Goal: Information Seeking & Learning: Learn about a topic

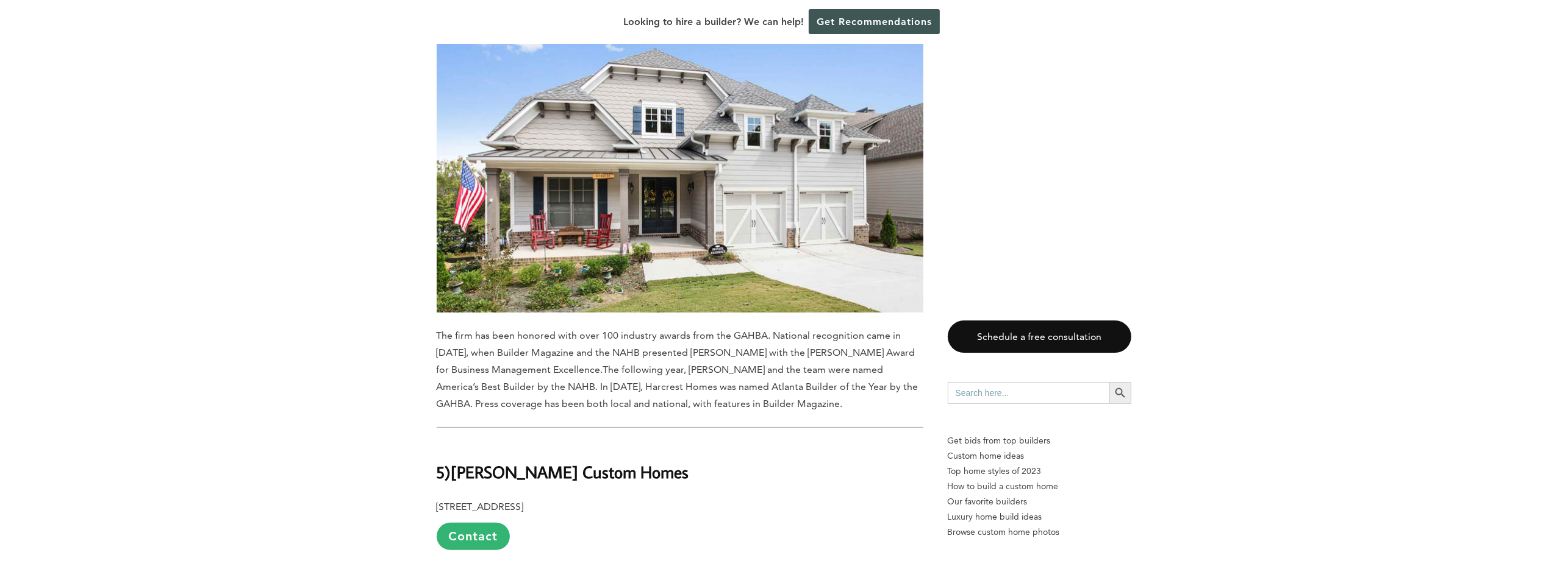
scroll to position [8358, 0]
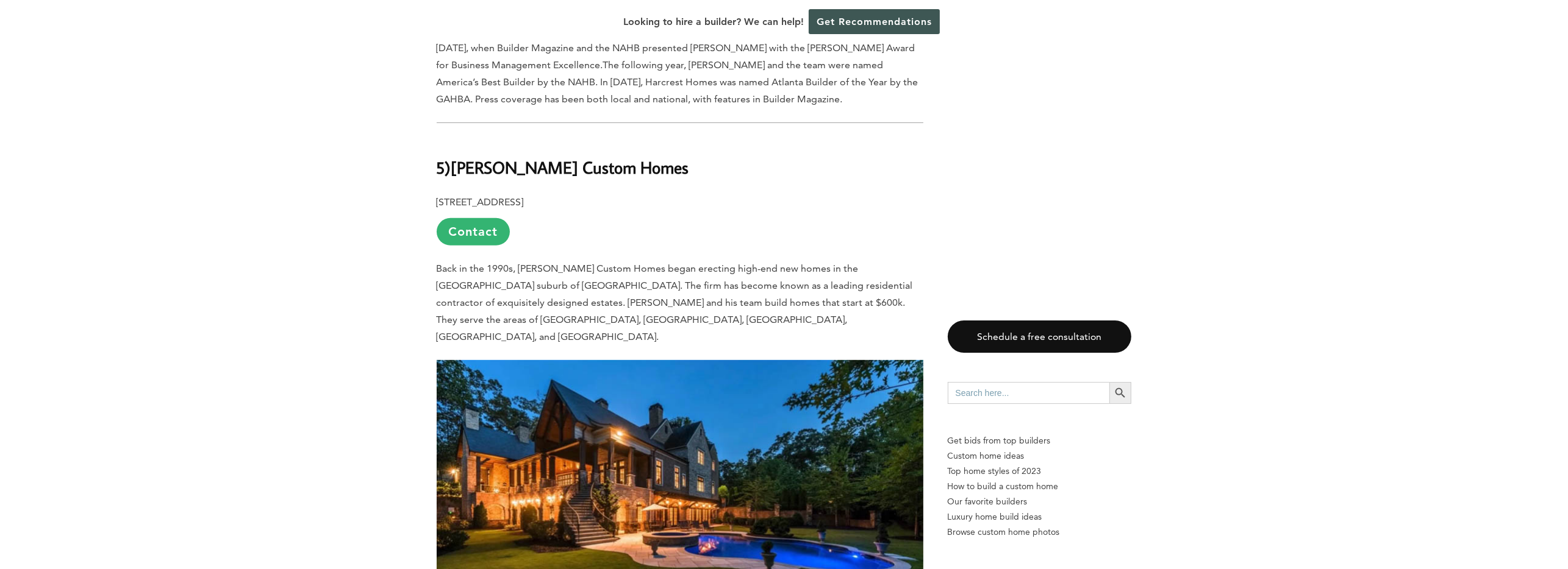
drag, startPoint x: 860, startPoint y: 433, endPoint x: 923, endPoint y: 433, distance: 63.0
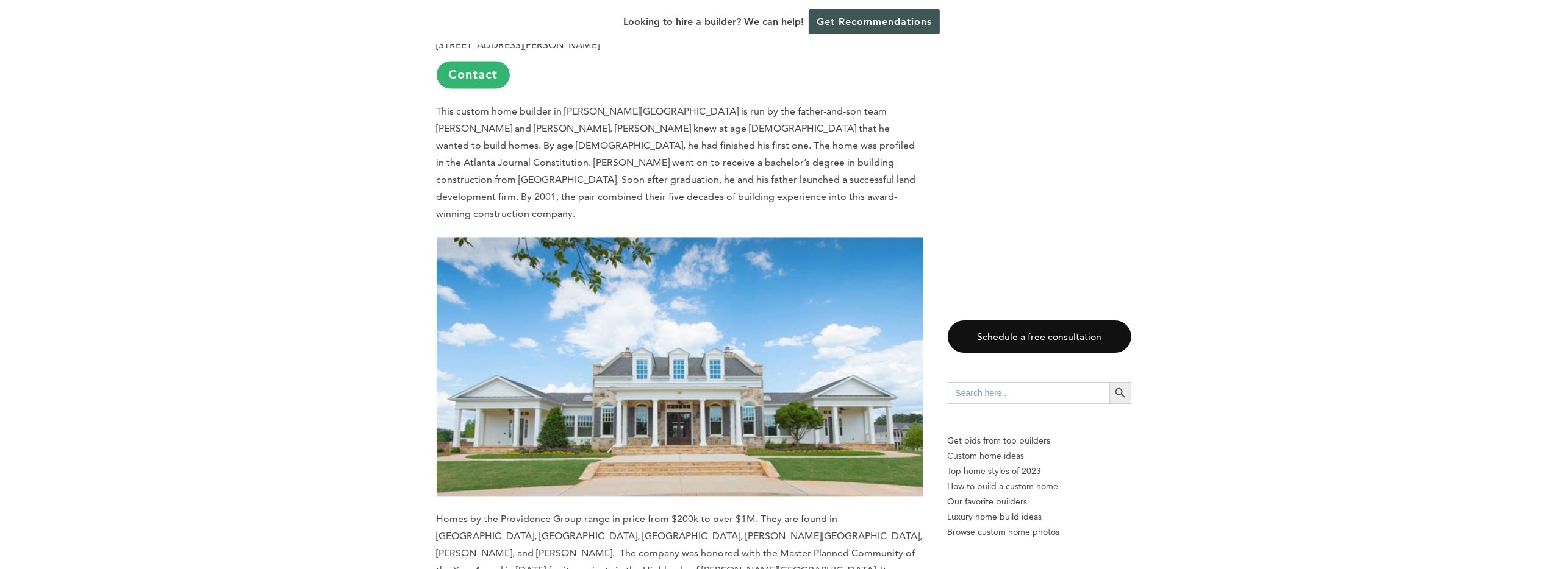
scroll to position [1653, 0]
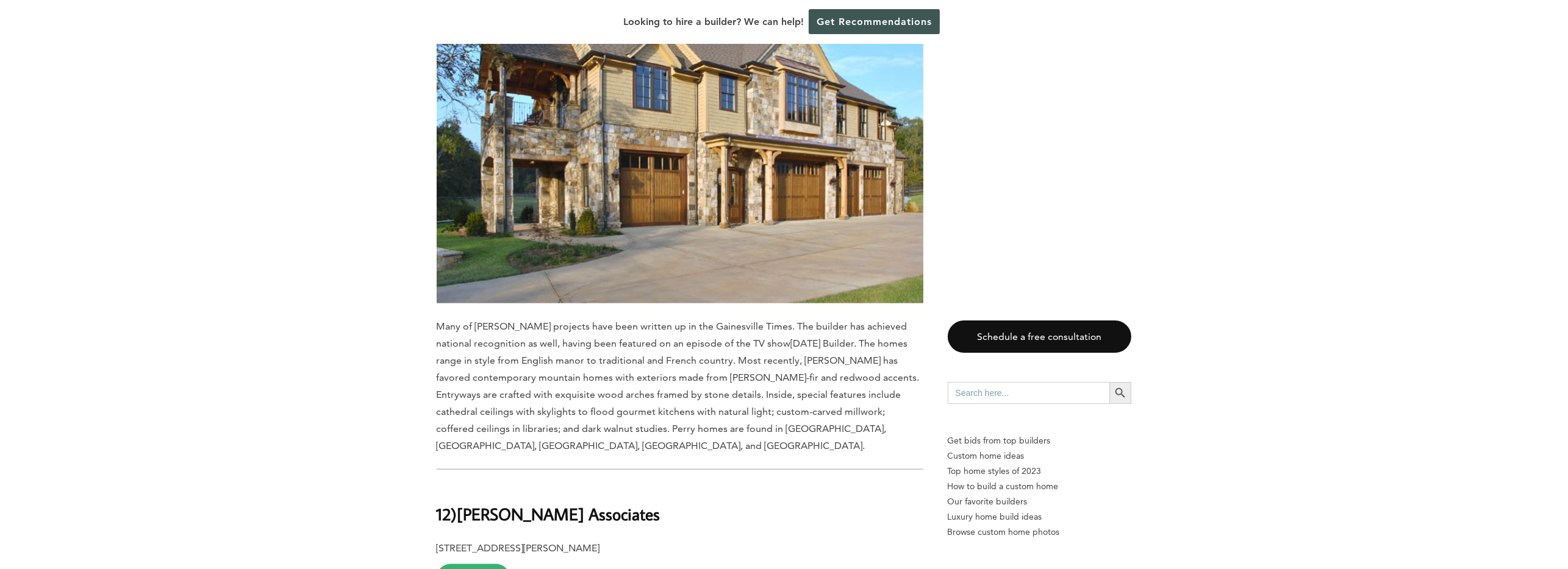
scroll to position [3048, 0]
